Goal: Contribute content

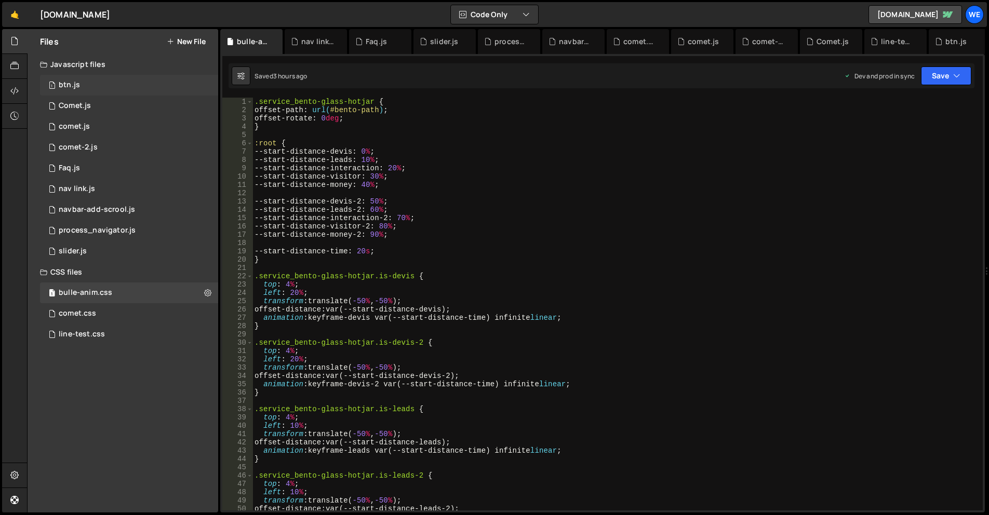
click at [118, 83] on div "1 btn.js 0" at bounding box center [129, 85] width 178 height 21
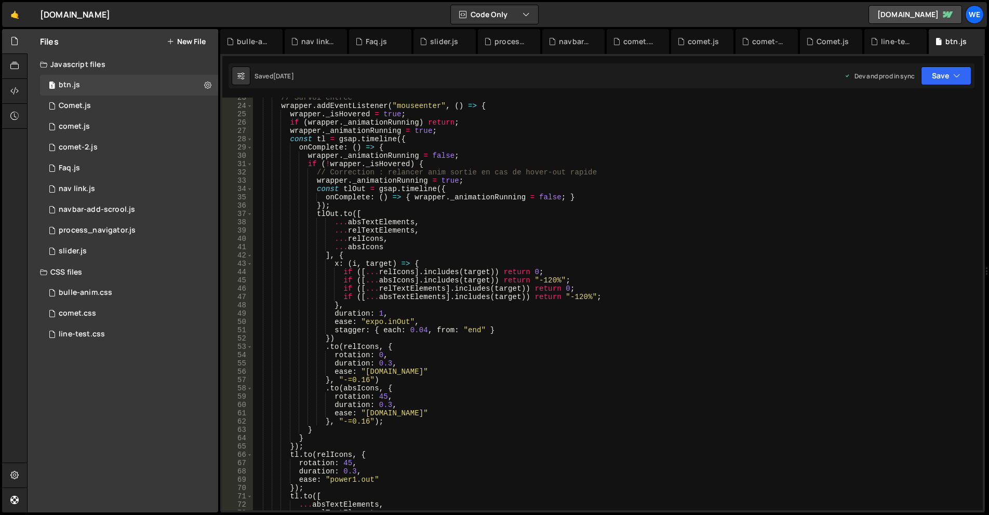
scroll to position [218, 0]
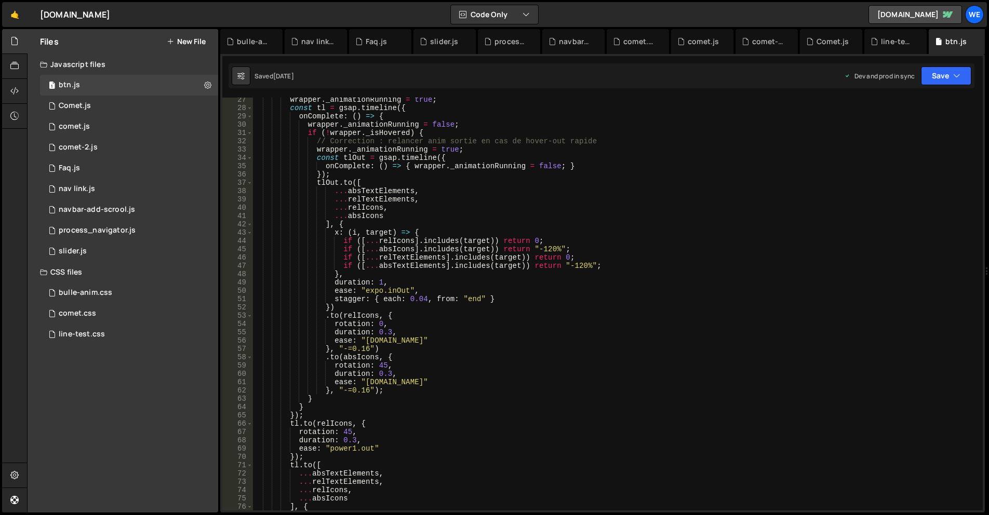
click at [185, 39] on button "New File" at bounding box center [186, 41] width 39 height 8
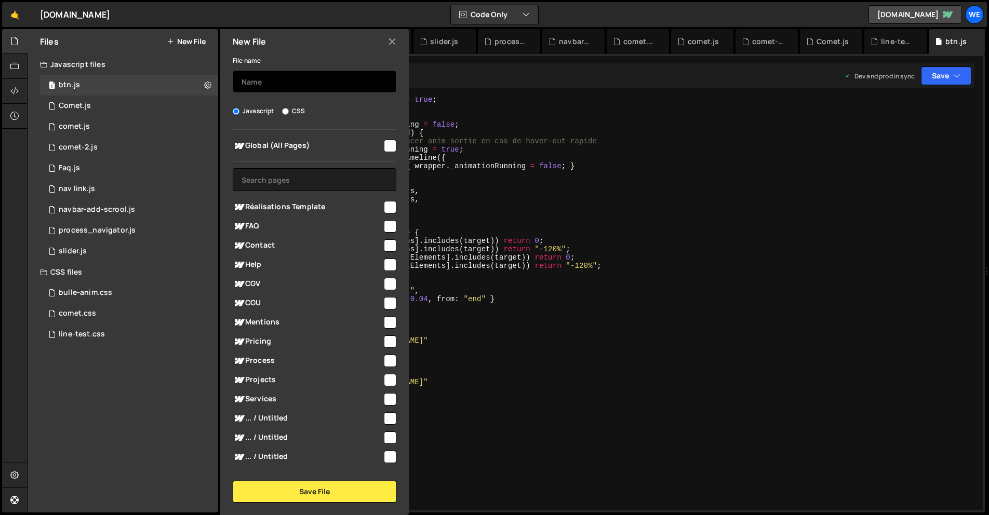
click at [287, 79] on input "text" at bounding box center [315, 81] width 164 height 23
type input "btn"
click at [299, 104] on div "File name btn Javascript CSS Global (All Pages)" at bounding box center [314, 278] width 189 height 449
click at [298, 108] on label "CSS" at bounding box center [293, 111] width 23 height 10
click at [289, 108] on input "CSS" at bounding box center [285, 111] width 7 height 7
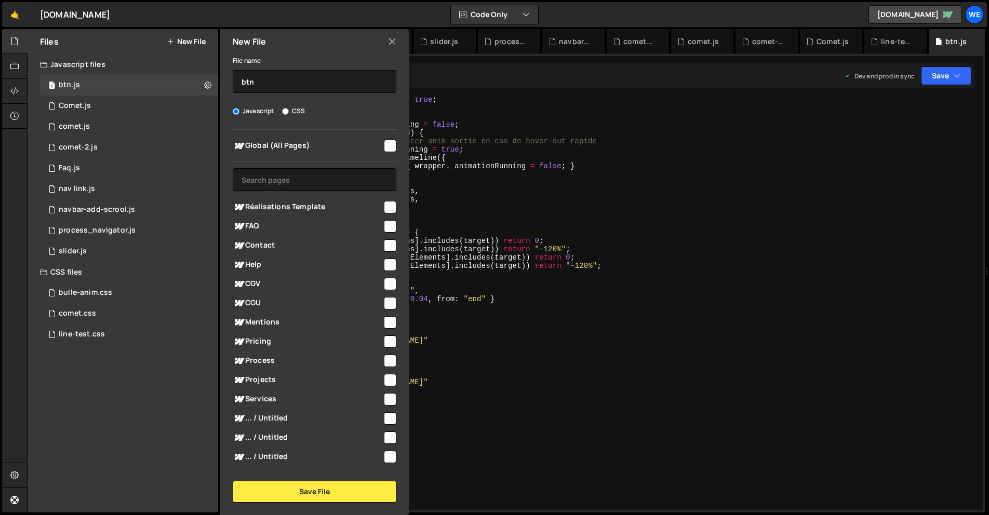
radio input "true"
click at [384, 150] on input "checkbox" at bounding box center [390, 146] width 12 height 12
checkbox input "true"
click at [307, 489] on button "Save File" at bounding box center [315, 492] width 164 height 22
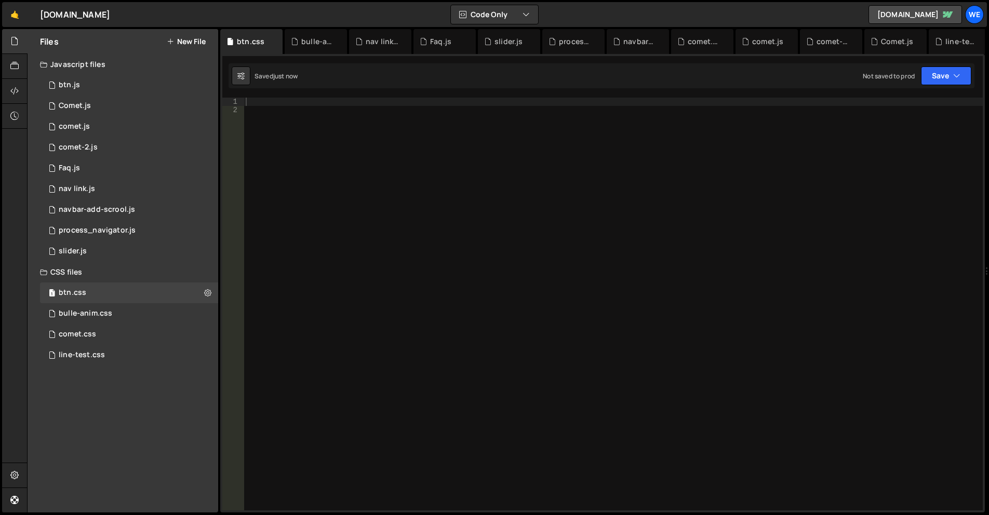
click at [395, 252] on div at bounding box center [613, 313] width 739 height 430
paste textarea "}"
type textarea "}"
